Goal: Transaction & Acquisition: Purchase product/service

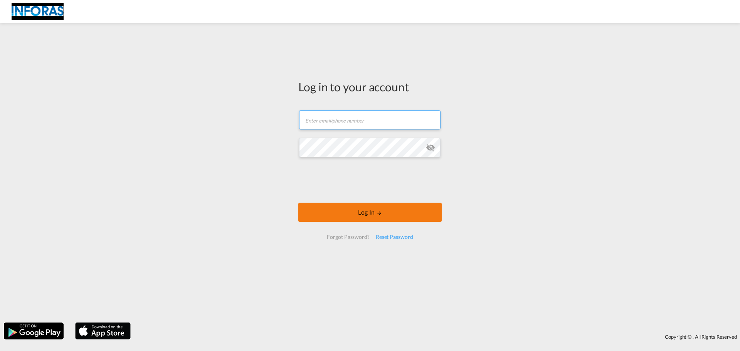
type input "[EMAIL_ADDRESS][DOMAIN_NAME]"
click at [359, 211] on button "Log In" at bounding box center [369, 212] width 143 height 19
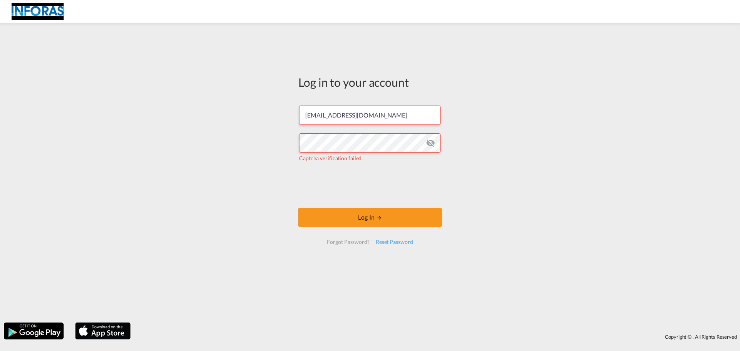
click at [323, 181] on iframe at bounding box center [369, 185] width 117 height 30
click at [390, 223] on button "Log In" at bounding box center [369, 217] width 143 height 19
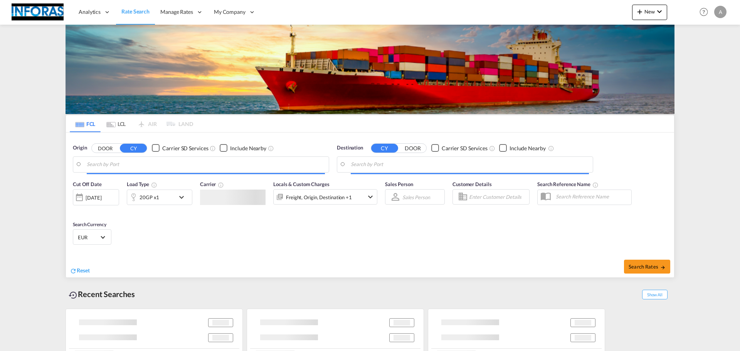
type input "[GEOGRAPHIC_DATA], BEANR"
type input "Puerto [PERSON_NAME], GTPBR"
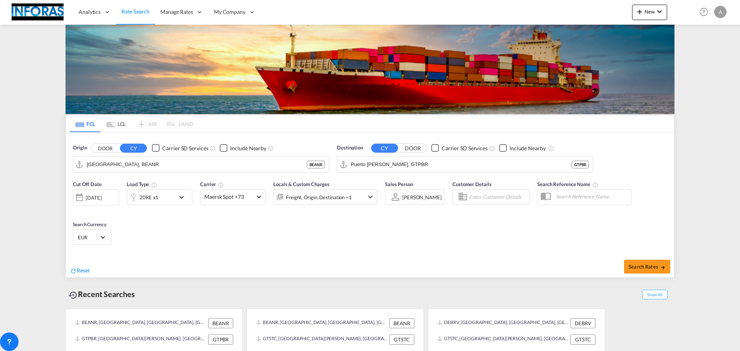
scroll to position [20, 0]
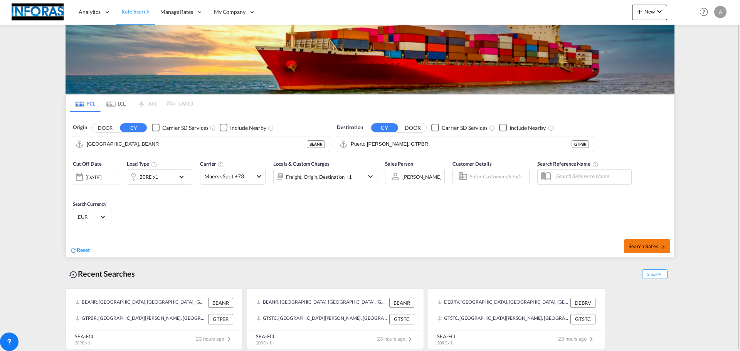
click at [643, 247] on span "Search Rates" at bounding box center [646, 246] width 37 height 6
type input "BEANR to GTPBR / [DATE]"
